Goal: Task Accomplishment & Management: Manage account settings

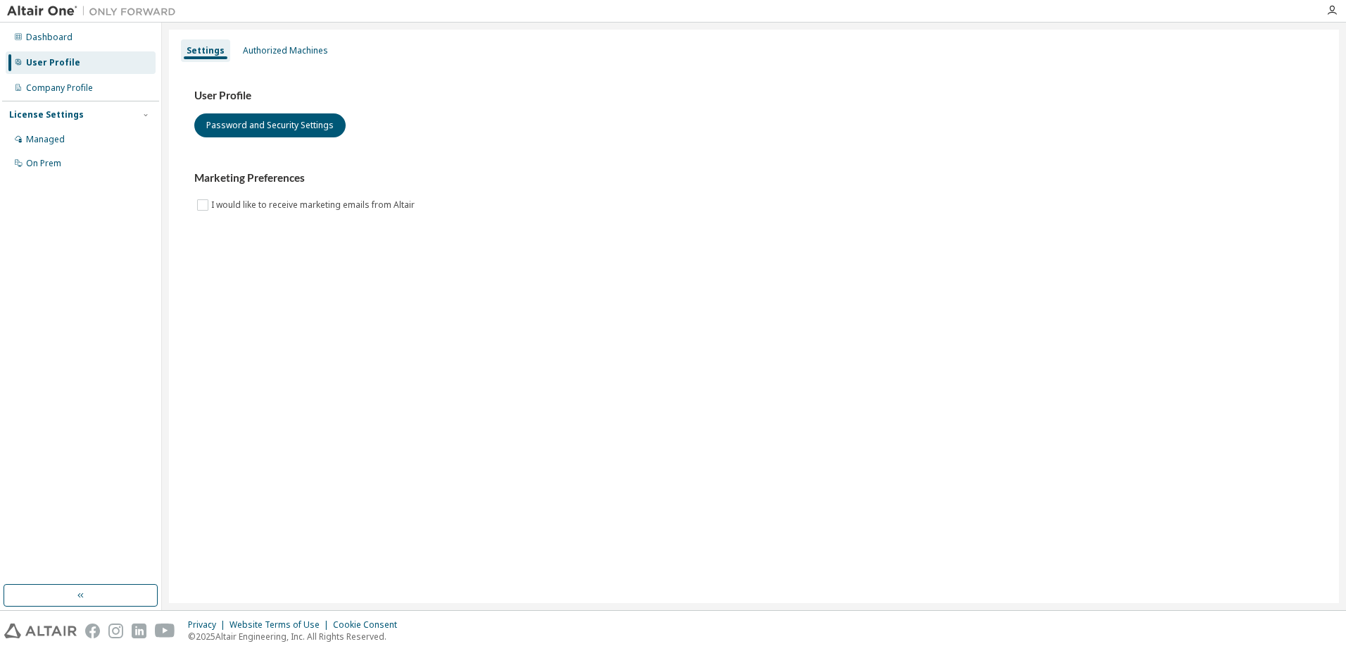
click at [521, 399] on div "Settings Authorized Machines User Profile Password and Security Settings Market…" at bounding box center [754, 316] width 1170 height 573
click at [44, 138] on div "Managed" at bounding box center [45, 139] width 39 height 11
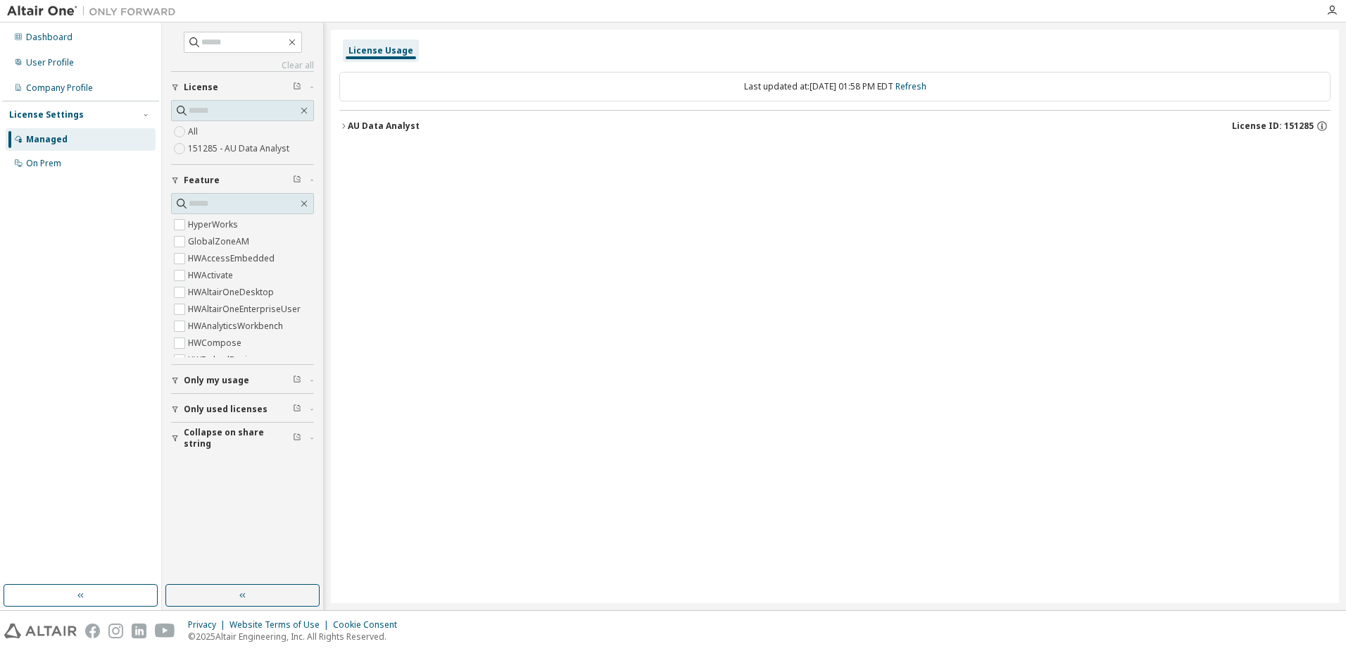
click at [372, 254] on div "License Usage Last updated at: Thu 2025-10-02 01:58 PM EDT Refresh AU Data Anal…" at bounding box center [835, 316] width 1008 height 573
click at [301, 412] on div "Only used licenses" at bounding box center [247, 409] width 126 height 11
click at [214, 131] on div "All 151285 - AU Data Analyst" at bounding box center [242, 140] width 143 height 34
click at [32, 166] on div "On Prem" at bounding box center [43, 163] width 35 height 11
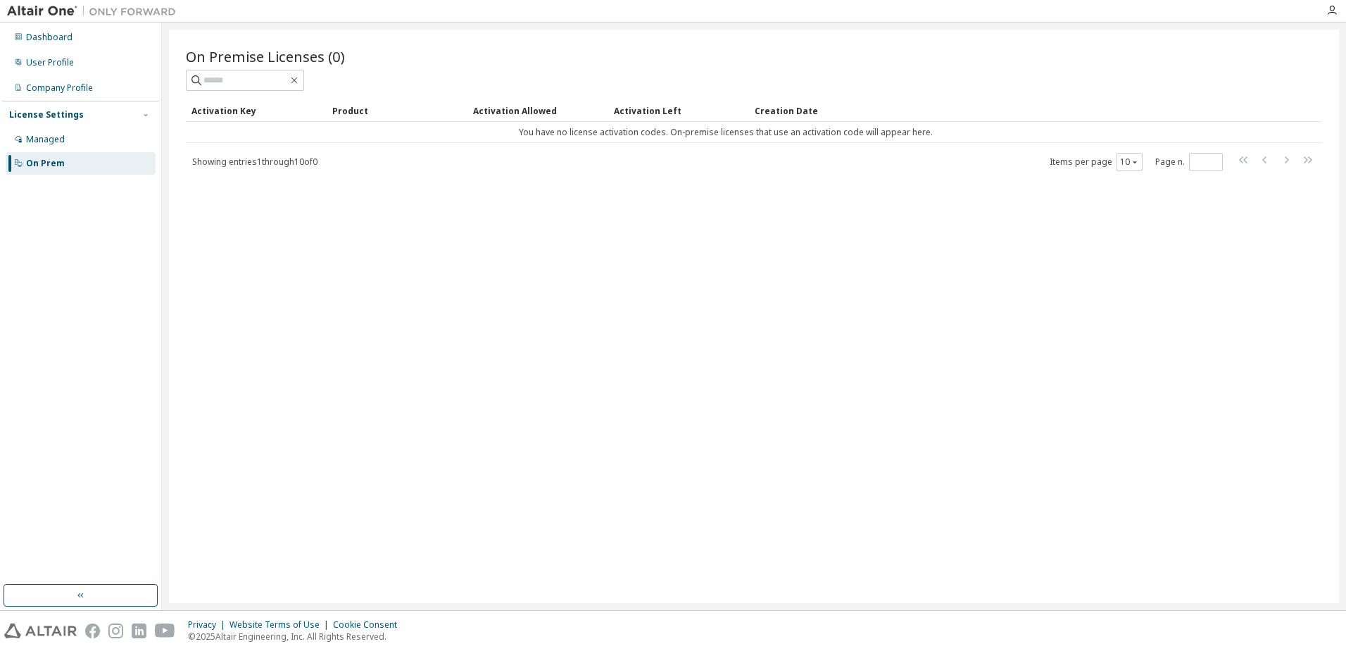
click at [803, 301] on div "On Premise Licenses (0) Clear Load Save Save As Field Operator Value Select fil…" at bounding box center [754, 316] width 1170 height 573
click at [767, 326] on div "On Premise Licenses (0) Clear Load Save Save As Field Operator Value Select fil…" at bounding box center [754, 316] width 1170 height 573
click at [938, 343] on div "On Premise Licenses (0) Clear Load Save Save As Field Operator Value Select fil…" at bounding box center [754, 316] width 1170 height 573
click at [668, 373] on div "On Premise Licenses (0) Clear Load Save Save As Field Operator Value Select fil…" at bounding box center [754, 316] width 1170 height 573
click at [757, 41] on div "On Premise Licenses (0) Clear Load Save Save As Field Operator Value Select fil…" at bounding box center [754, 316] width 1170 height 573
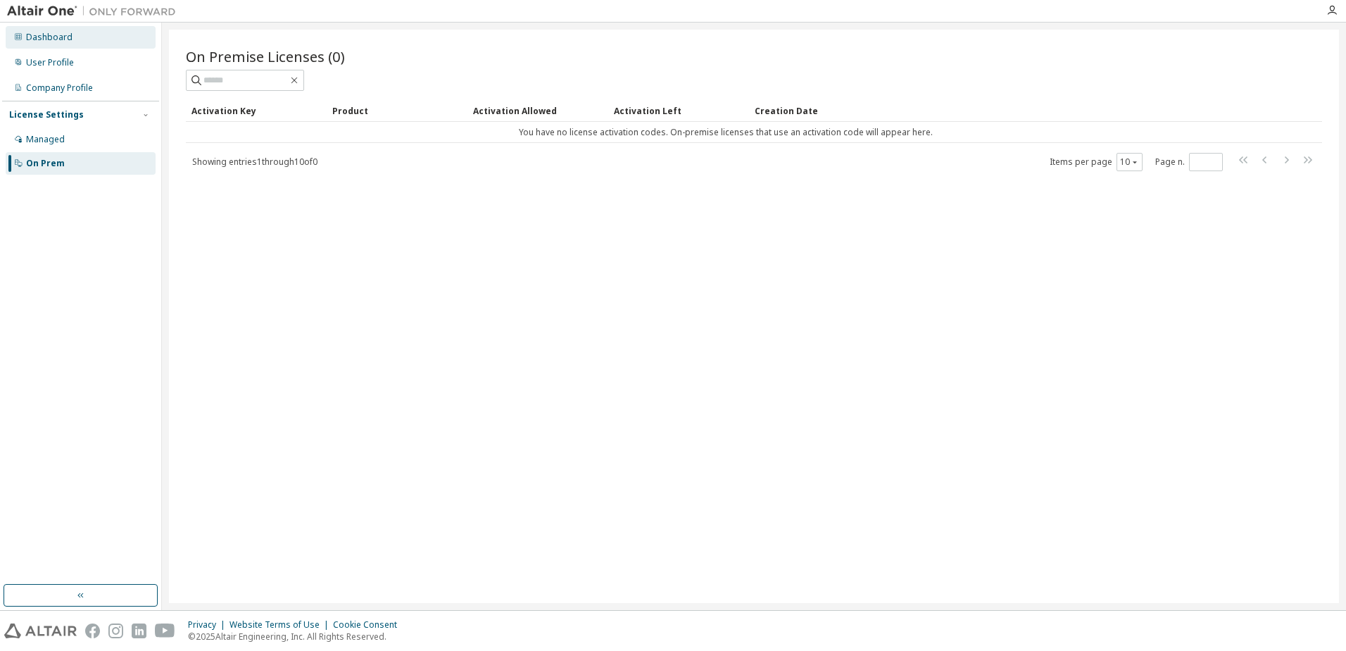
click at [77, 39] on div "Dashboard" at bounding box center [81, 37] width 150 height 23
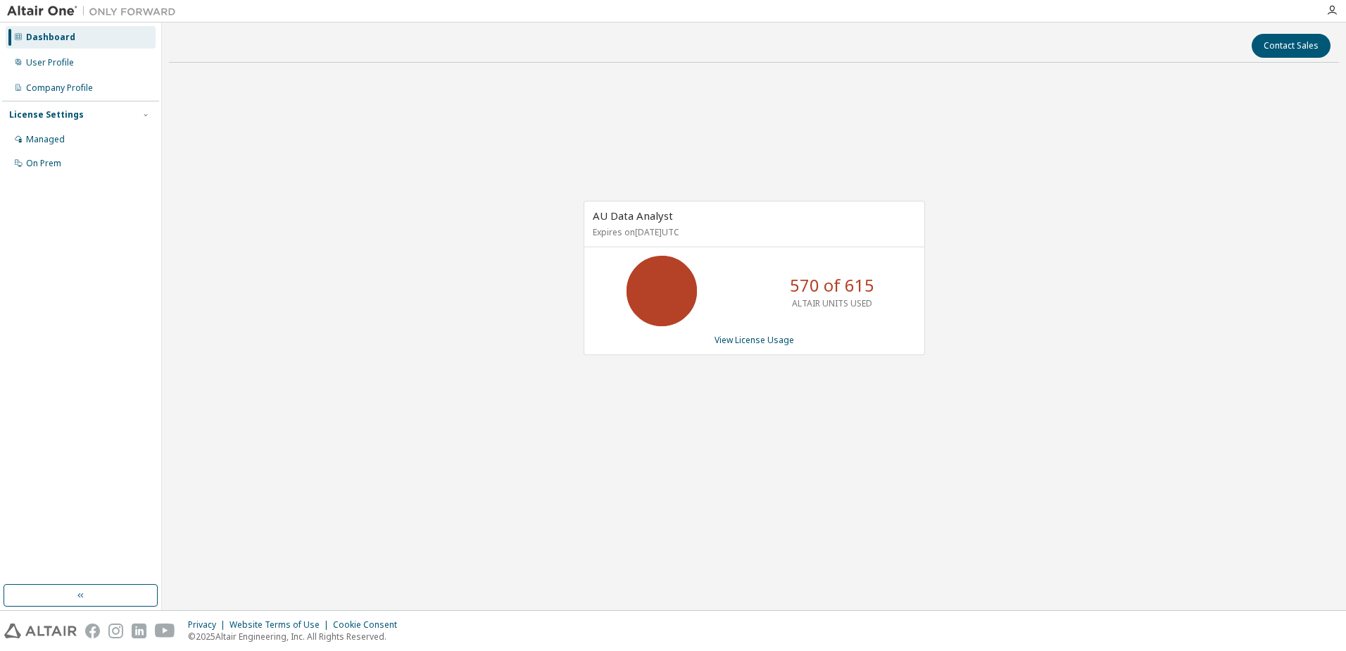
click at [964, 64] on div "Contact Sales AU Data Analyst Expires on March 28, 2026 UTC 570 of 615 ALTAIR U…" at bounding box center [754, 316] width 1170 height 573
click at [1332, 8] on icon "button" at bounding box center [1332, 10] width 11 height 11
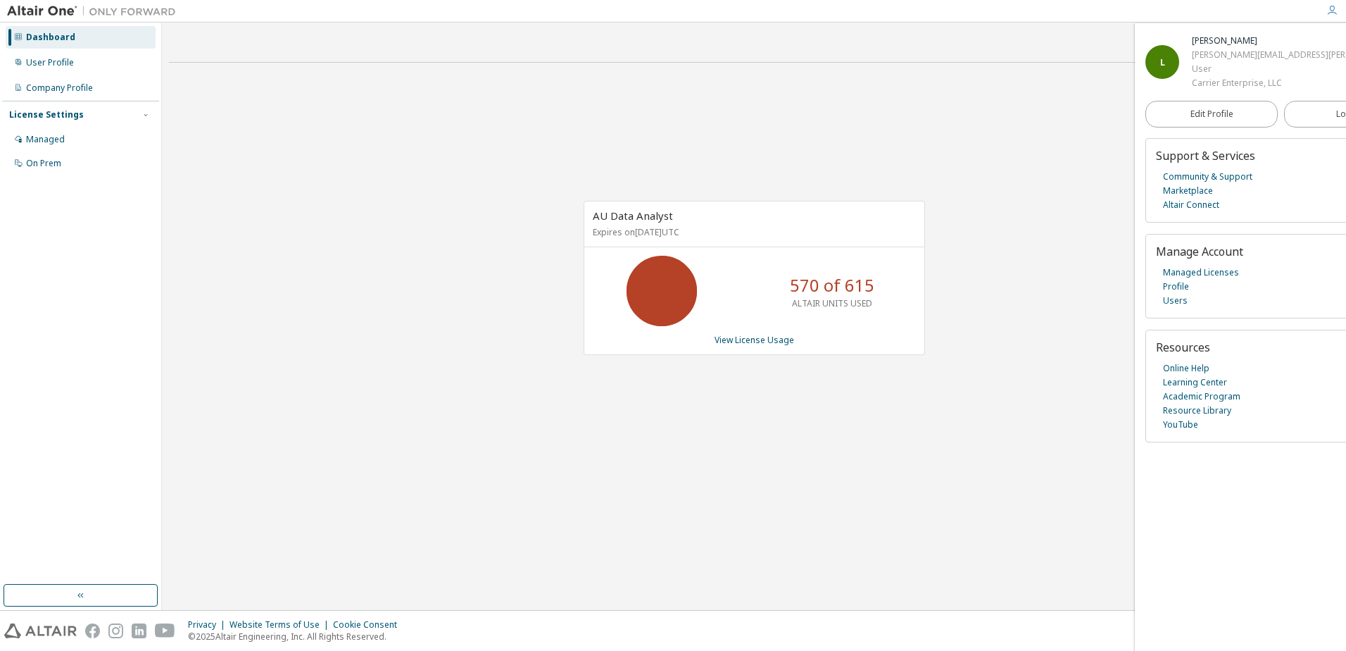
click at [837, 70] on div "Contact Sales AU Data Analyst Expires on March 28, 2026 UTC 570 of 615 ALTAIR U…" at bounding box center [754, 316] width 1170 height 573
click at [39, 137] on div "Managed" at bounding box center [45, 139] width 39 height 11
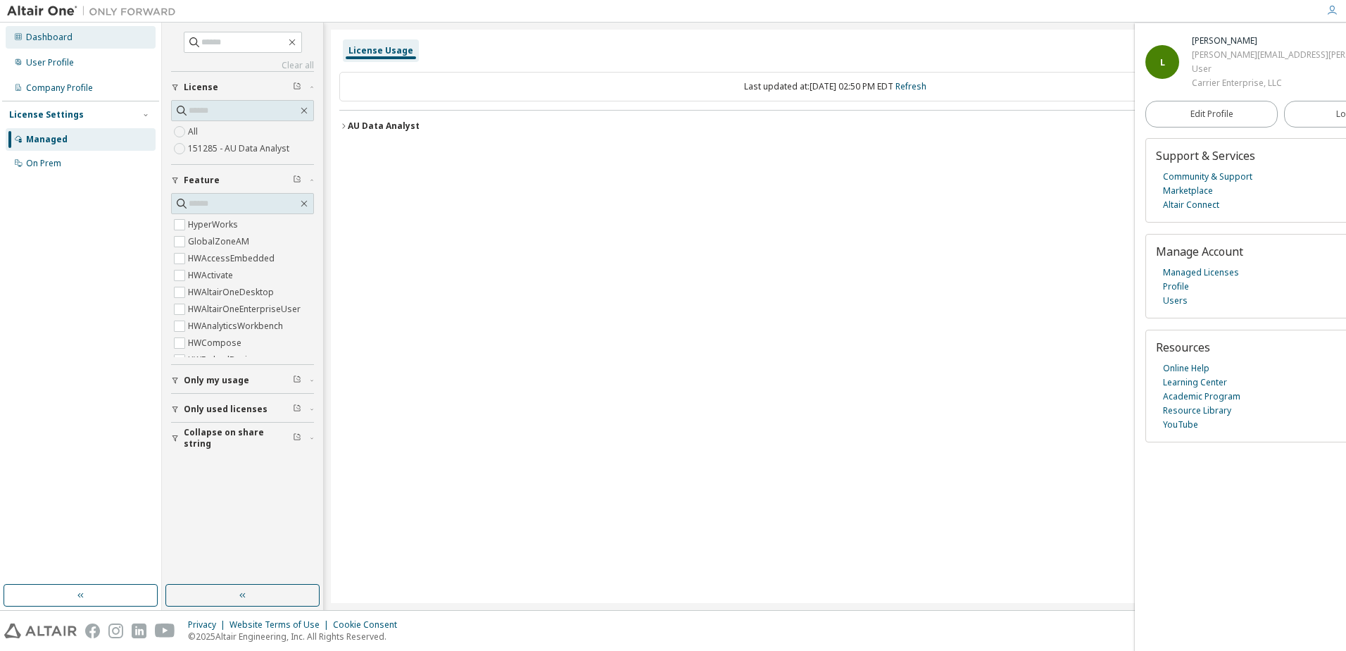
click at [43, 37] on div "Dashboard" at bounding box center [49, 37] width 46 height 11
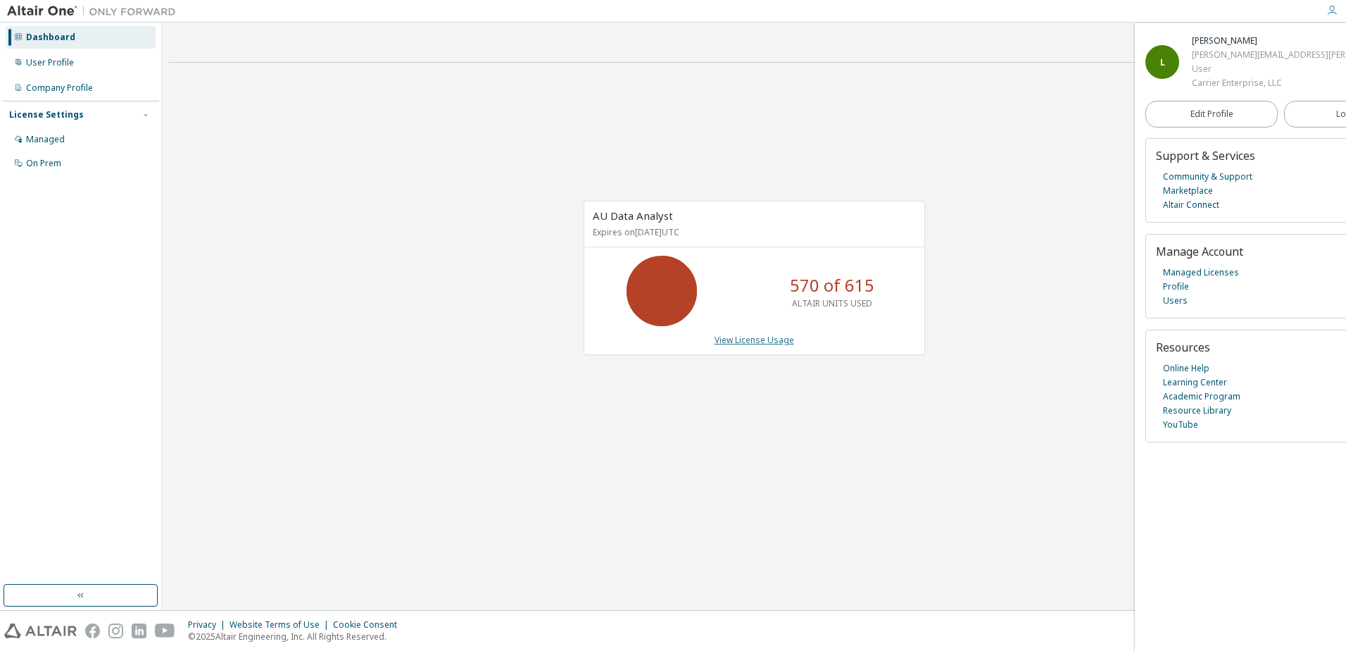
click at [739, 339] on link "View License Usage" at bounding box center [755, 340] width 80 height 12
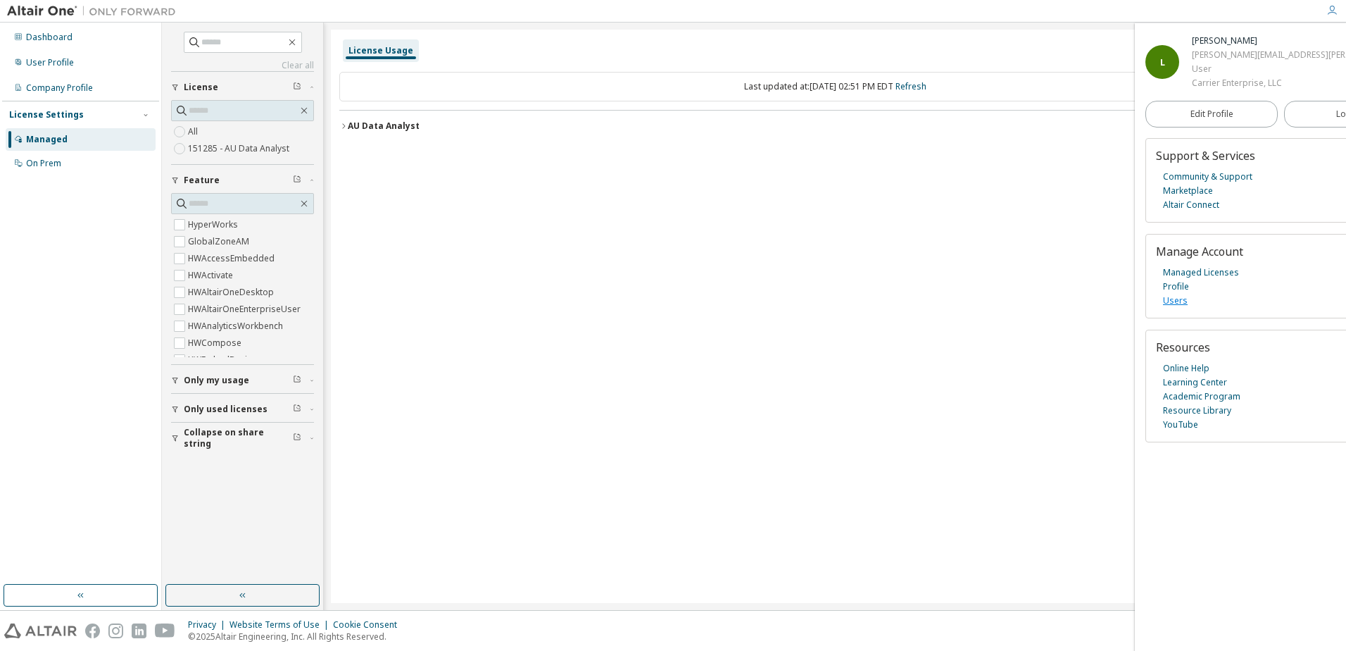
click at [1180, 301] on link "Users" at bounding box center [1175, 301] width 25 height 14
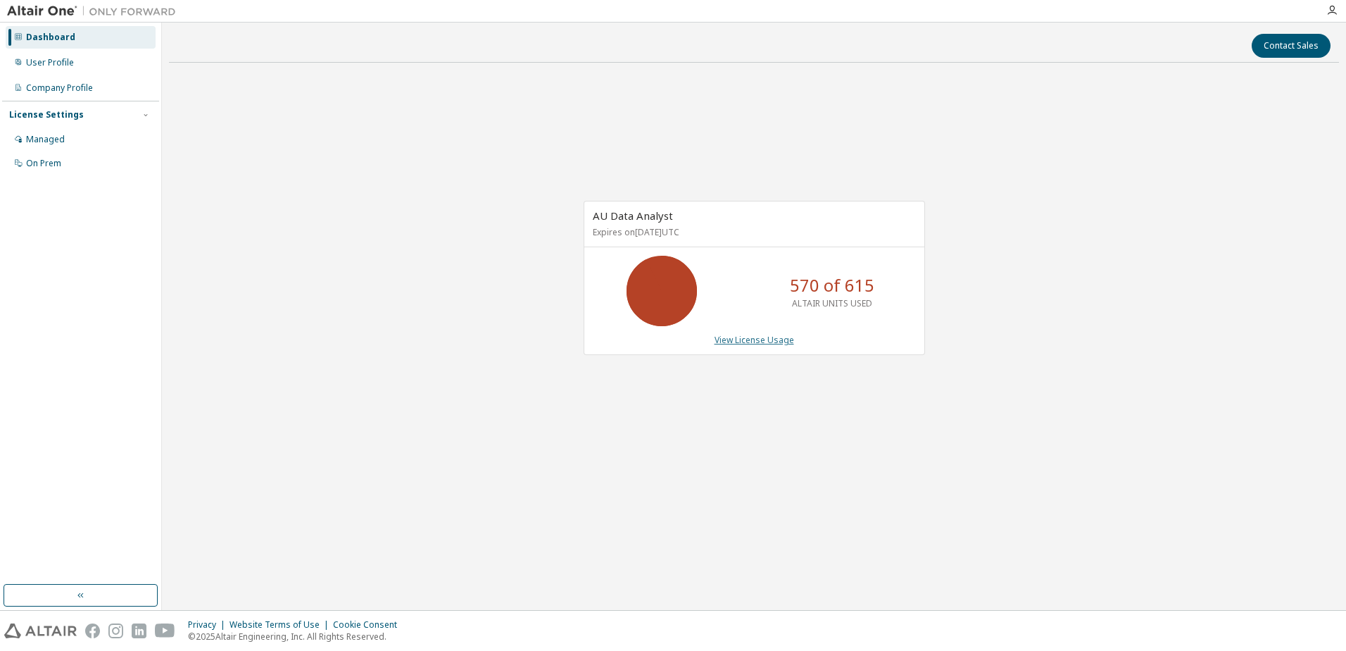
click at [780, 342] on link "View License Usage" at bounding box center [755, 340] width 80 height 12
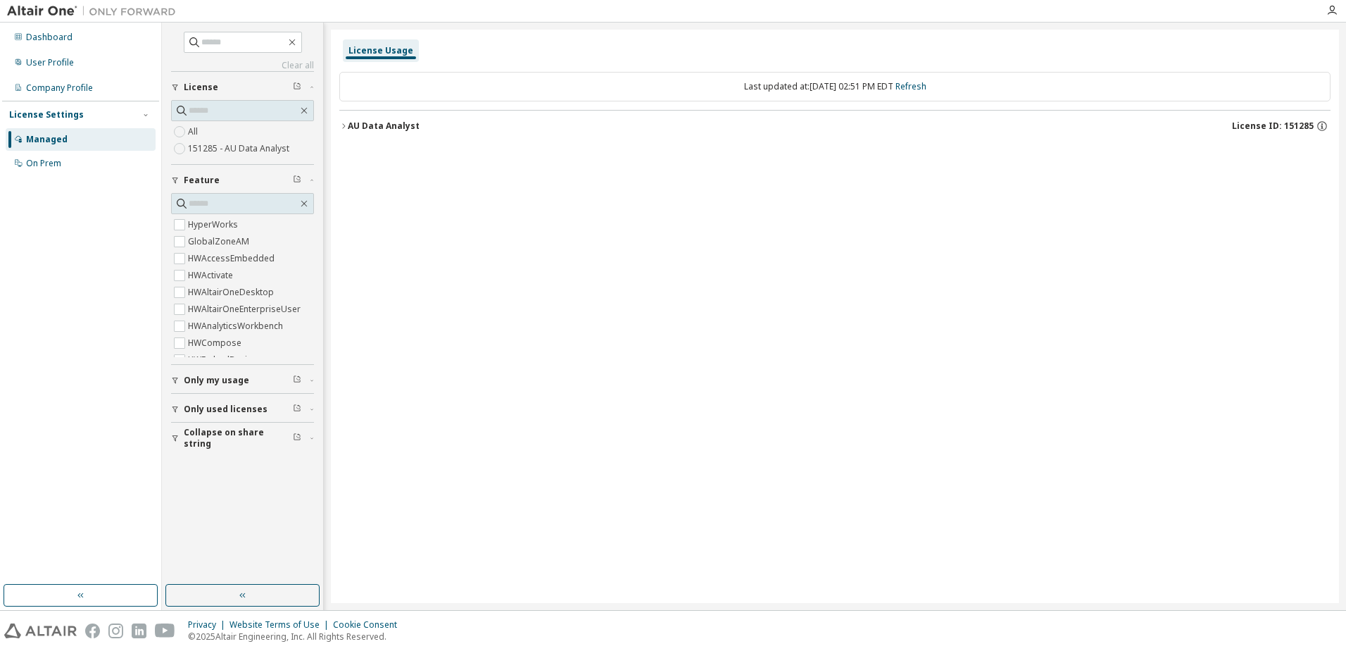
click at [344, 124] on icon "button" at bounding box center [343, 126] width 8 height 8
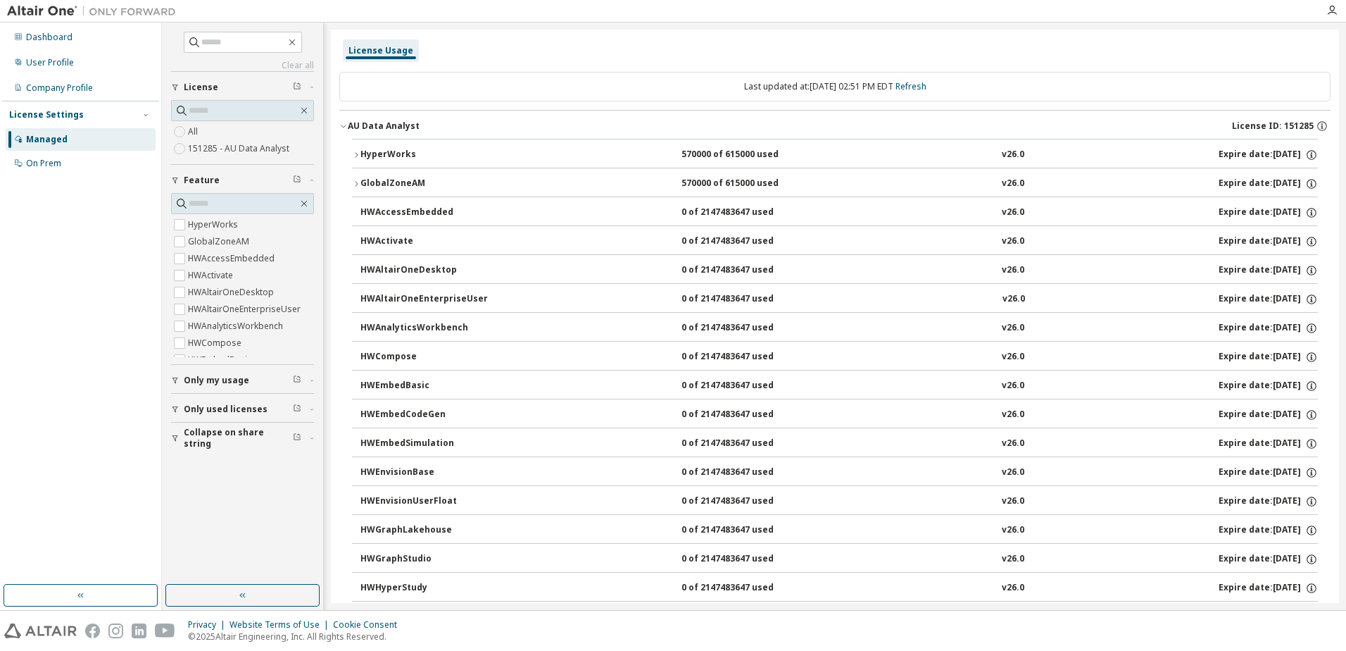
click at [63, 252] on div "Dashboard User Profile Company Profile License Settings Managed On Prem" at bounding box center [80, 304] width 157 height 558
click at [61, 215] on div "Dashboard User Profile Company Profile License Settings Managed On Prem" at bounding box center [80, 304] width 157 height 558
click at [34, 294] on div "Dashboard User Profile Company Profile License Settings Managed On Prem" at bounding box center [80, 304] width 157 height 558
click at [299, 87] on icon "button" at bounding box center [297, 86] width 8 height 8
click at [253, 158] on div "All 151285 - AU Data Analyst" at bounding box center [242, 132] width 143 height 64
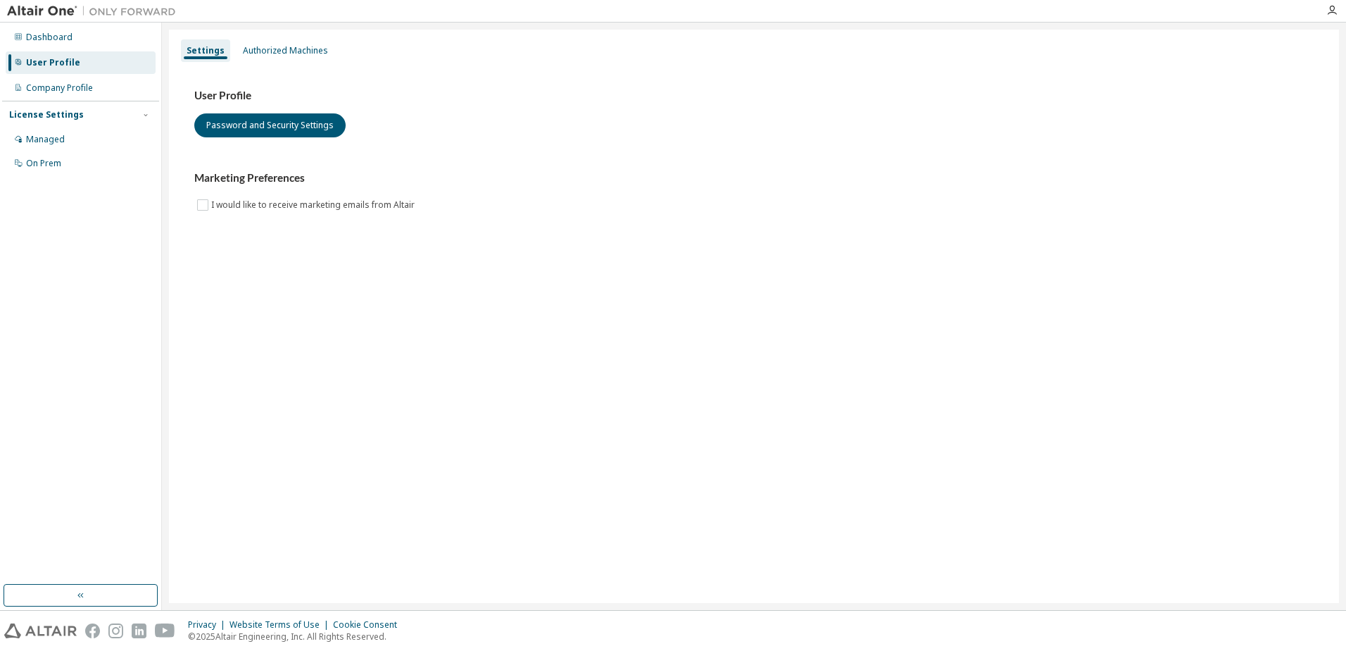
click at [754, 145] on div "User Profile Password and Security Settings Marketing Preferences I would like …" at bounding box center [754, 151] width 1120 height 125
click at [606, 125] on div "User Profile Password and Security Settings" at bounding box center [754, 113] width 1120 height 49
click at [300, 52] on div "Authorized Machines" at bounding box center [285, 50] width 85 height 11
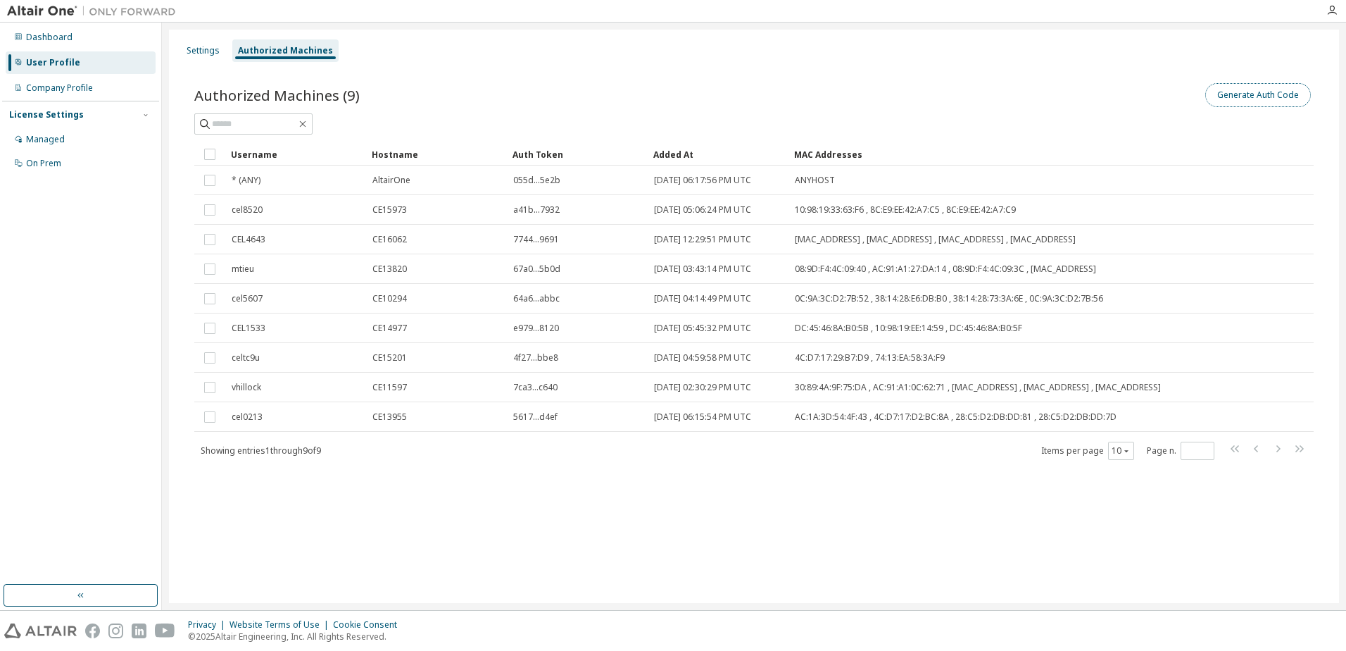
click at [1260, 98] on button "Generate Auth Code" at bounding box center [1259, 95] width 106 height 24
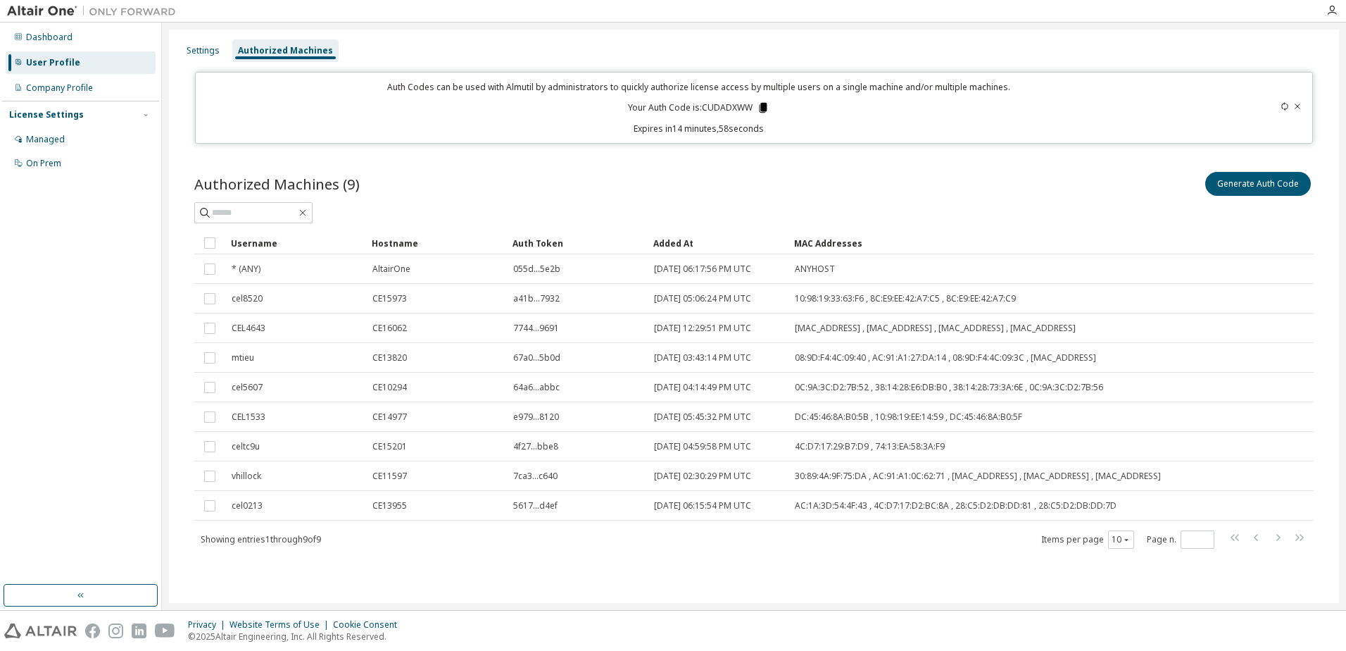
click at [764, 108] on icon at bounding box center [764, 108] width 8 height 10
click at [1015, 148] on div "Settings Authorized Machines Auth Codes can be used with Almutil by administrat…" at bounding box center [754, 316] width 1170 height 573
click at [1044, 624] on div "Privacy Website Terms of Use Cookie Consent © 2025 Altair Engineering, Inc. All…" at bounding box center [673, 631] width 1346 height 40
click at [47, 189] on div "Dashboard User Profile Company Profile License Settings Managed On Prem" at bounding box center [80, 304] width 157 height 558
click at [84, 253] on div "Dashboard User Profile Company Profile License Settings Managed On Prem" at bounding box center [80, 304] width 157 height 558
